Goal: Task Accomplishment & Management: Use online tool/utility

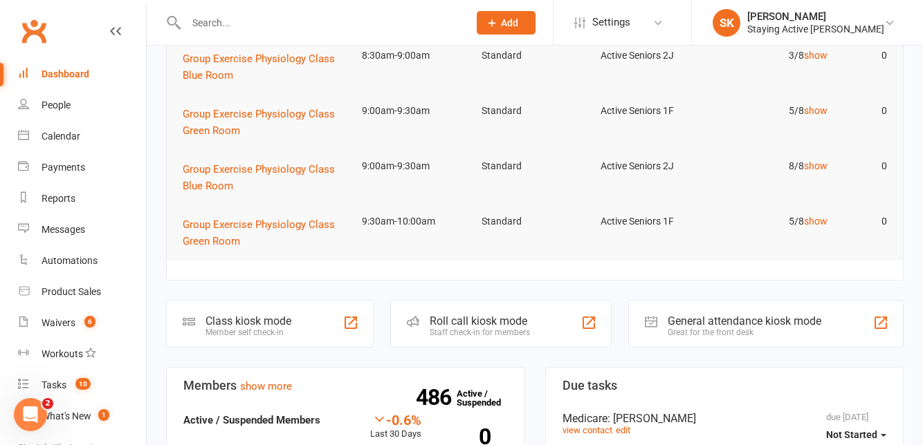
click at [510, 324] on div "Roll call kiosk mode" at bounding box center [480, 321] width 100 height 13
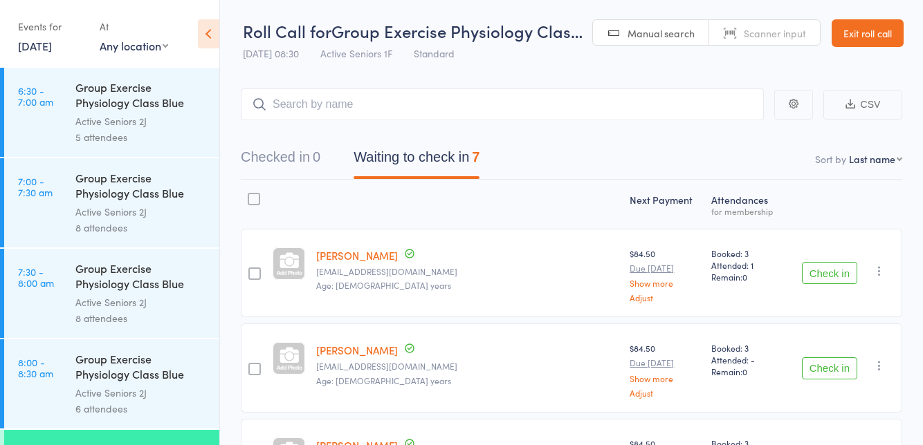
click at [823, 278] on button "Check in" at bounding box center [829, 273] width 55 height 22
click at [802, 278] on button "Check in" at bounding box center [829, 273] width 55 height 22
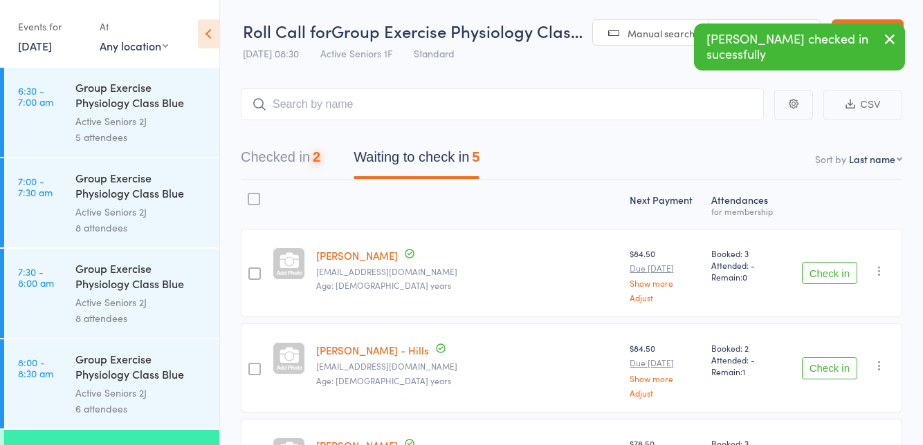
click at [809, 277] on button "Check in" at bounding box center [829, 273] width 55 height 22
click at [811, 271] on button "Check in" at bounding box center [829, 273] width 55 height 22
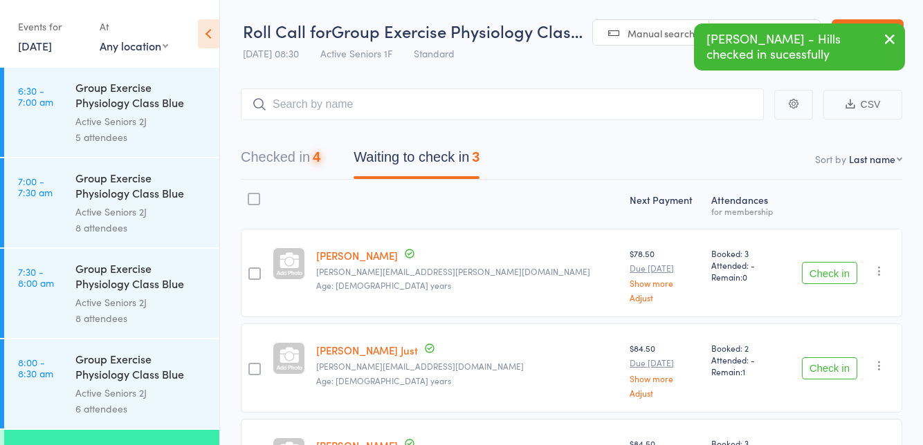
click at [812, 284] on button "Check in" at bounding box center [829, 273] width 55 height 22
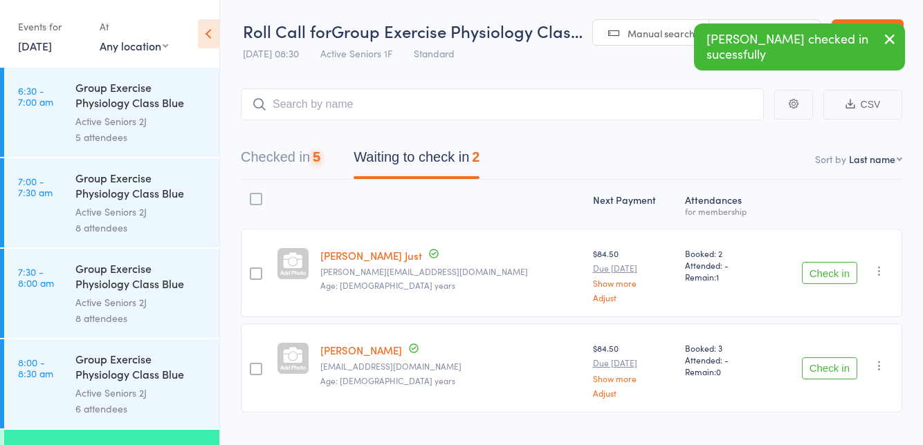
click at [811, 282] on button "Check in" at bounding box center [829, 273] width 55 height 22
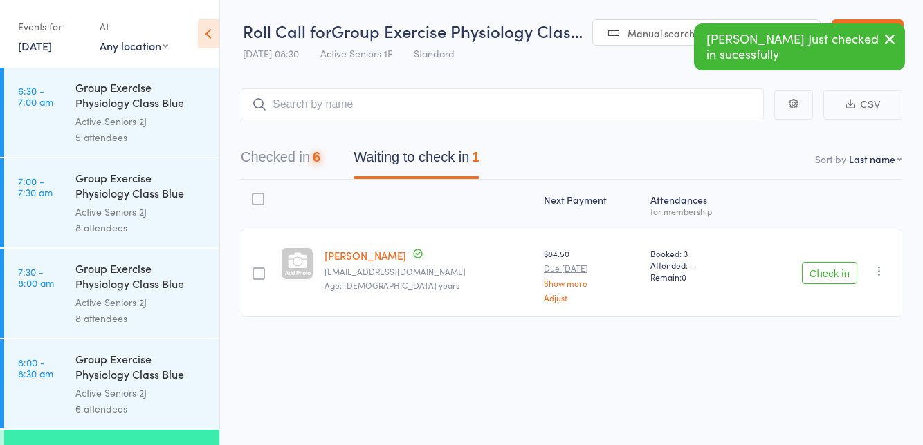
click at [813, 275] on button "Check in" at bounding box center [829, 273] width 55 height 22
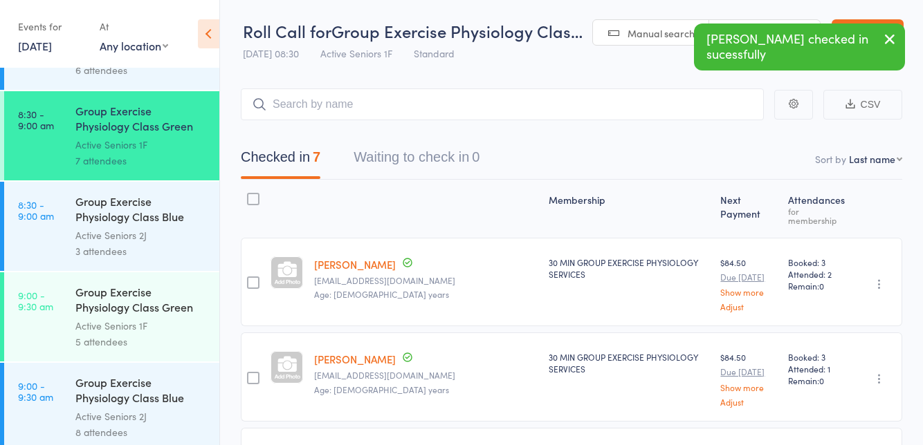
scroll to position [338, 0]
click at [165, 303] on div "Group Exercise Physiology Class Green Room" at bounding box center [141, 302] width 132 height 34
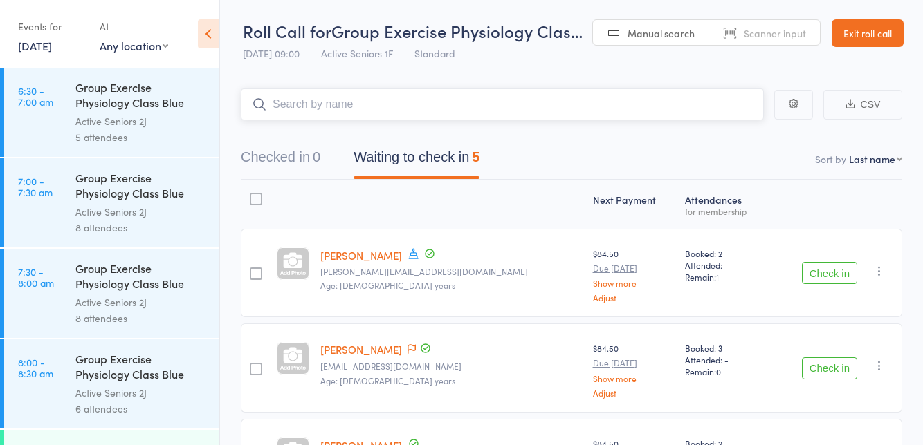
scroll to position [17, 0]
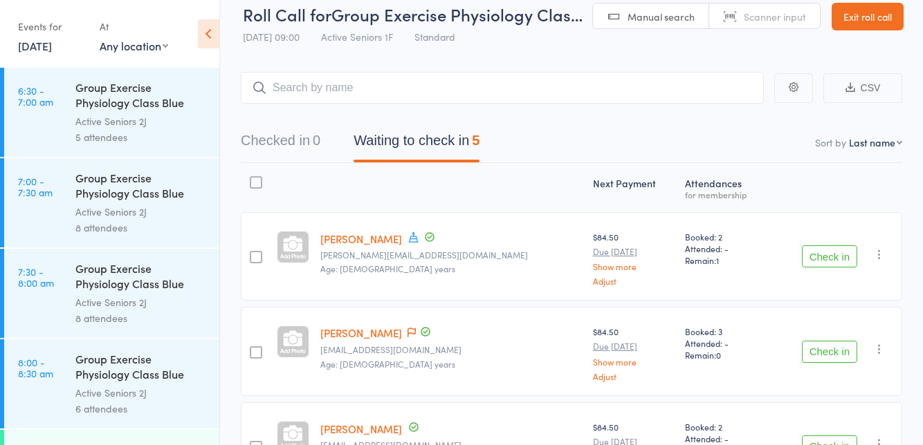
click at [408, 241] on icon at bounding box center [413, 237] width 10 height 10
click at [819, 258] on button "Check in" at bounding box center [829, 257] width 55 height 22
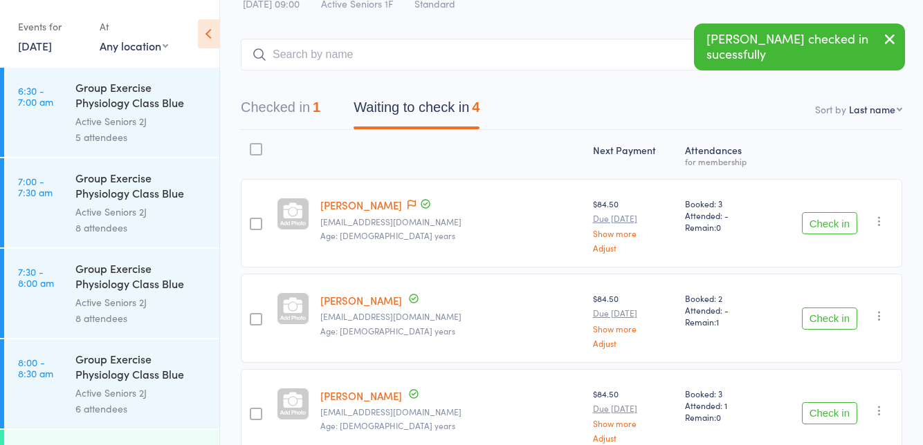
scroll to position [88, 0]
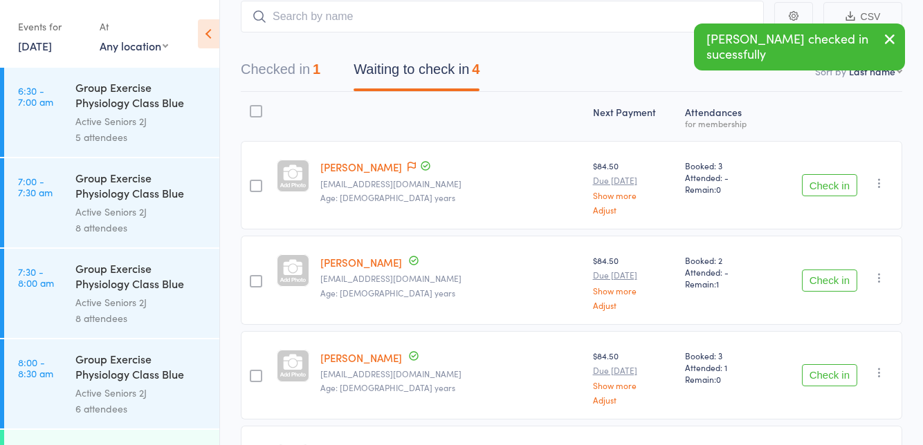
click at [830, 282] on button "Check in" at bounding box center [829, 281] width 55 height 22
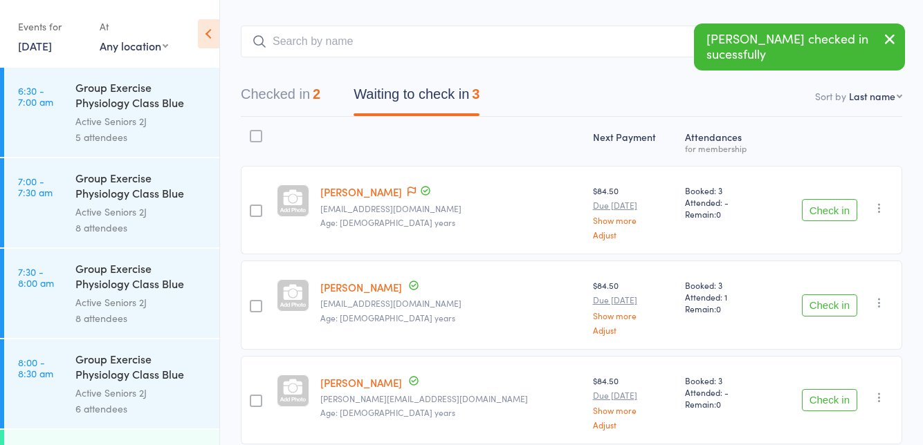
click at [826, 398] on button "Check in" at bounding box center [829, 400] width 55 height 22
